Goal: Find specific page/section: Find specific page/section

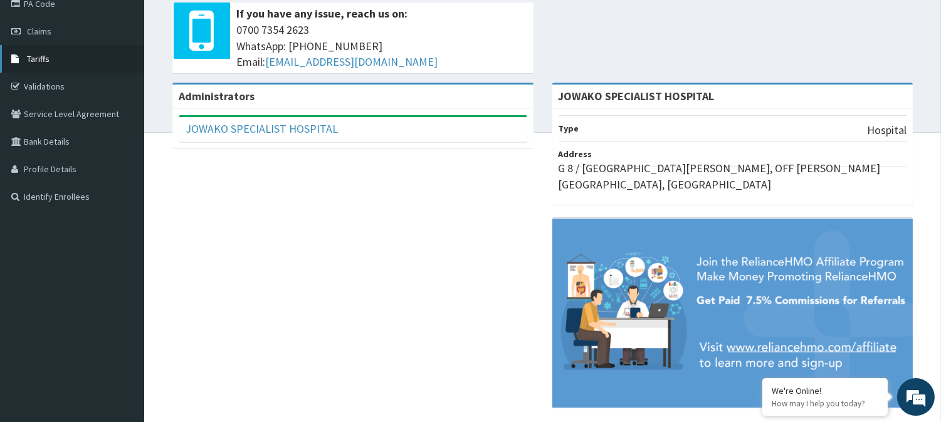
click at [45, 64] on link "Tariffs" at bounding box center [72, 59] width 144 height 28
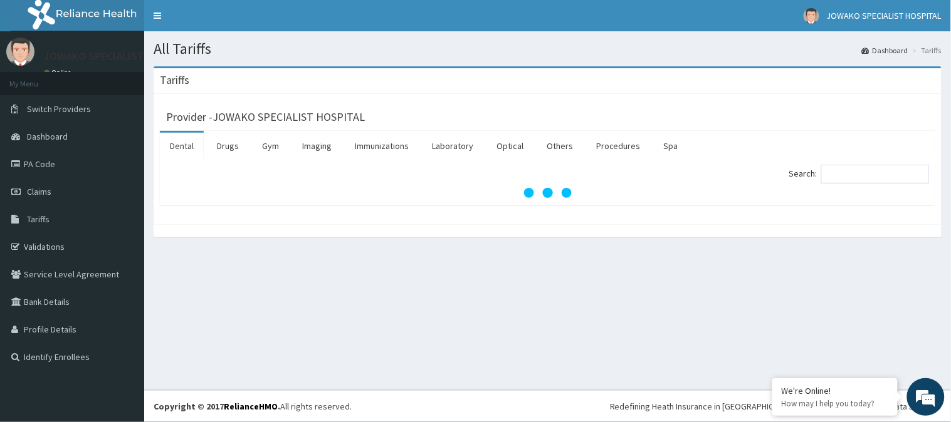
click at [629, 118] on div "Provider - JOWAKO SPECIALIST HOSPITAL" at bounding box center [547, 116] width 763 height 18
click at [230, 149] on link "Drugs" at bounding box center [228, 146] width 42 height 26
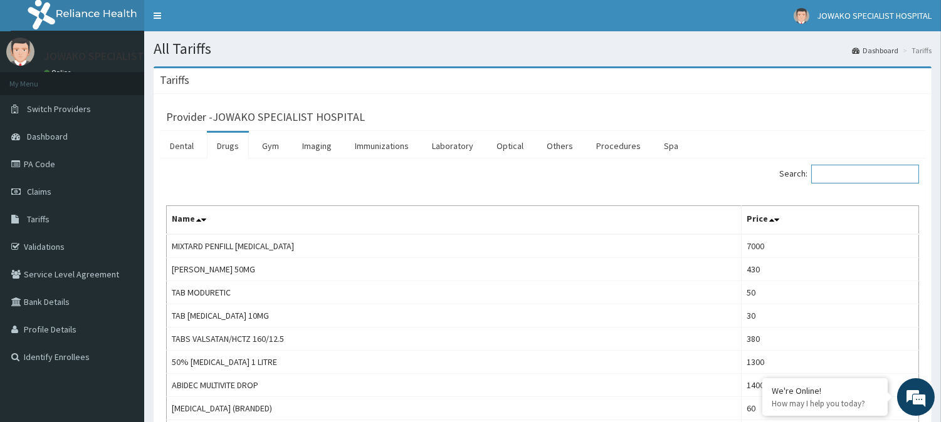
click at [849, 167] on input "Search:" at bounding box center [865, 174] width 108 height 19
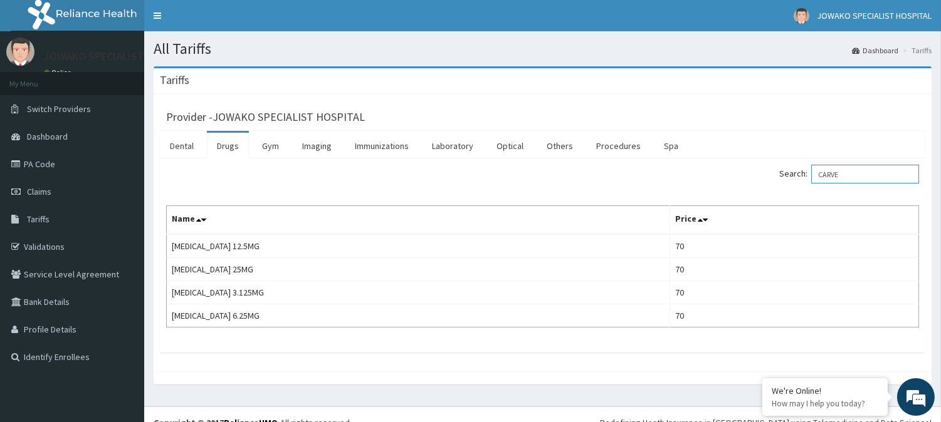
click at [849, 171] on input "CARVE" at bounding box center [865, 174] width 108 height 19
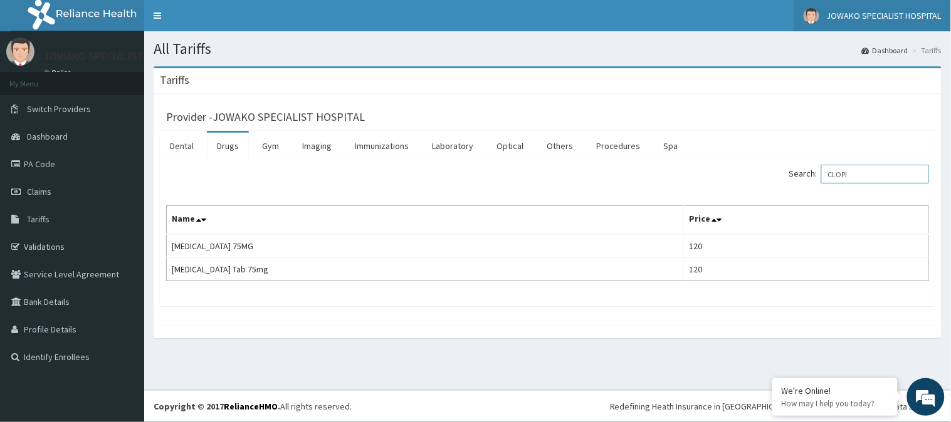
type input "CLOPI"
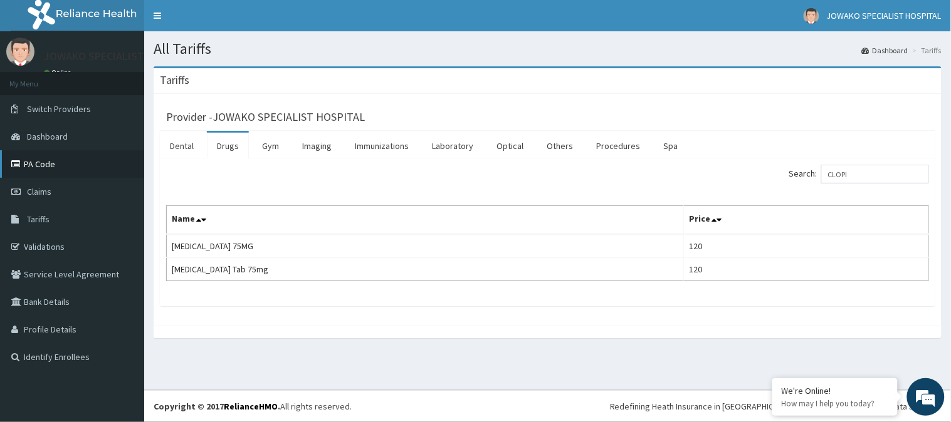
click at [47, 166] on link "PA Code" at bounding box center [72, 164] width 144 height 28
drag, startPoint x: 47, startPoint y: 166, endPoint x: 416, endPoint y: 169, distance: 369.2
click at [47, 166] on link "PA Code" at bounding box center [72, 164] width 144 height 28
